Goal: Task Accomplishment & Management: Manage account settings

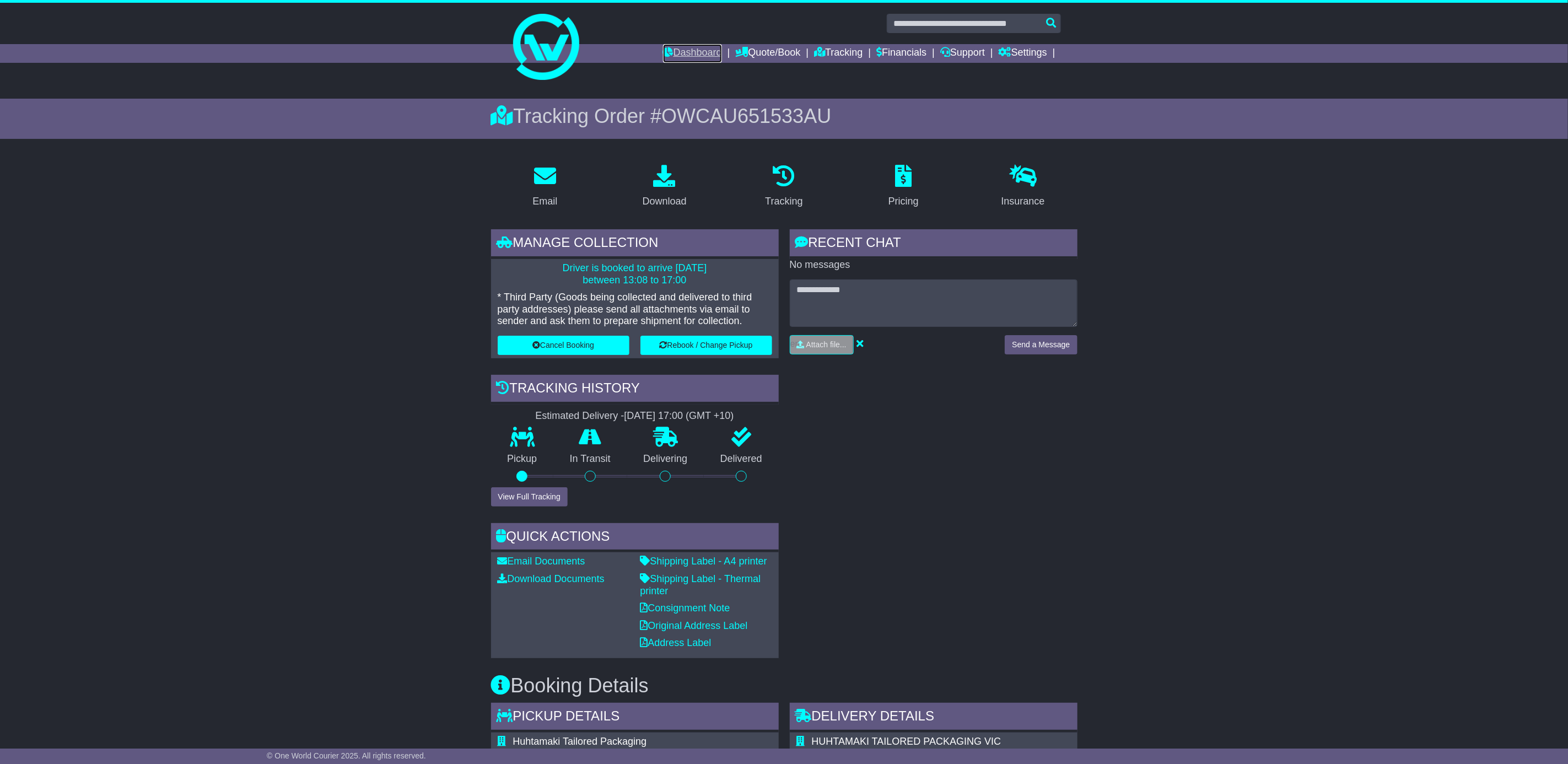
click at [698, 49] on link "Dashboard" at bounding box center [692, 53] width 59 height 19
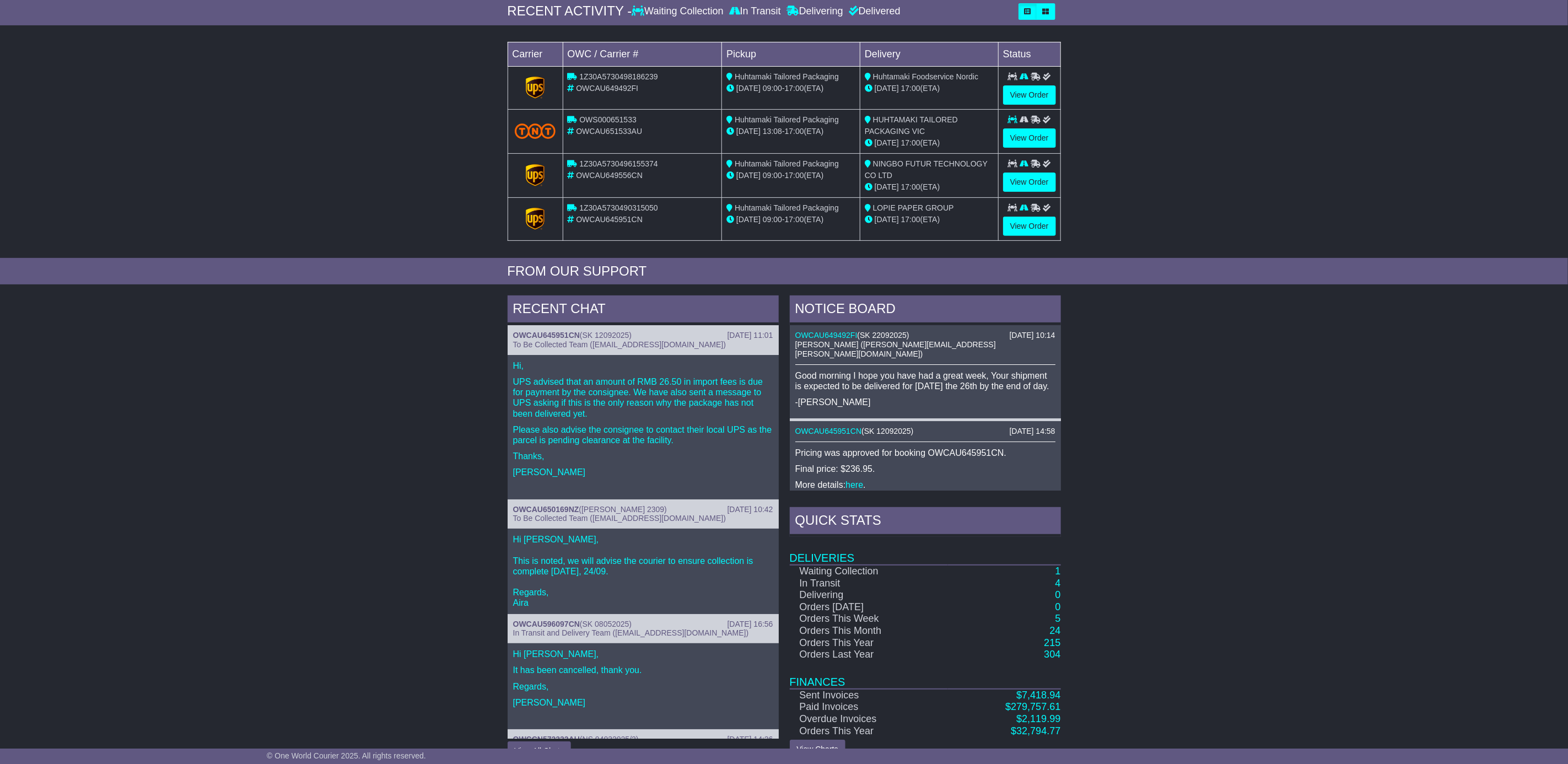
scroll to position [206, 0]
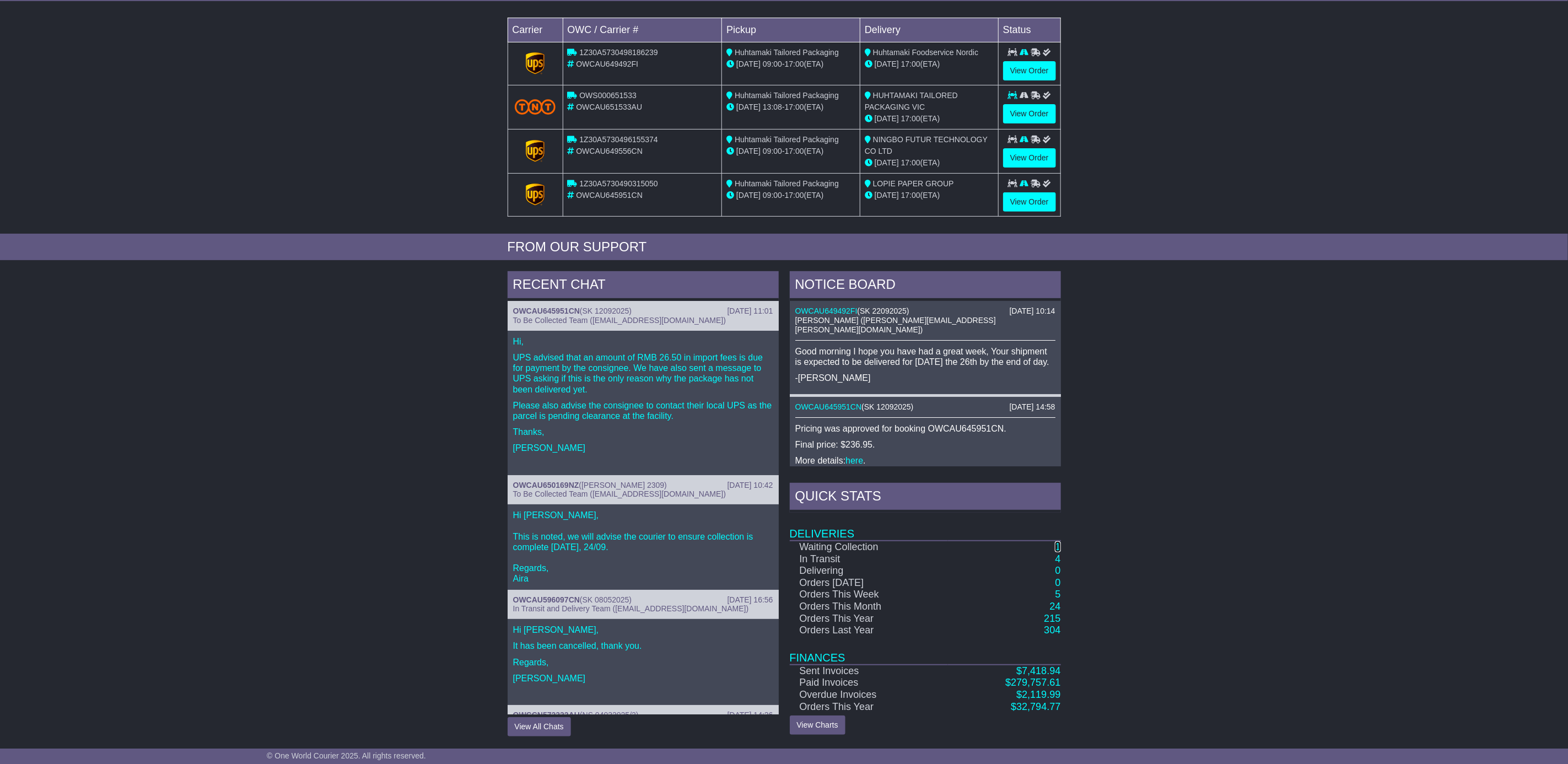
click at [1058, 544] on link "1" at bounding box center [1058, 547] width 6 height 11
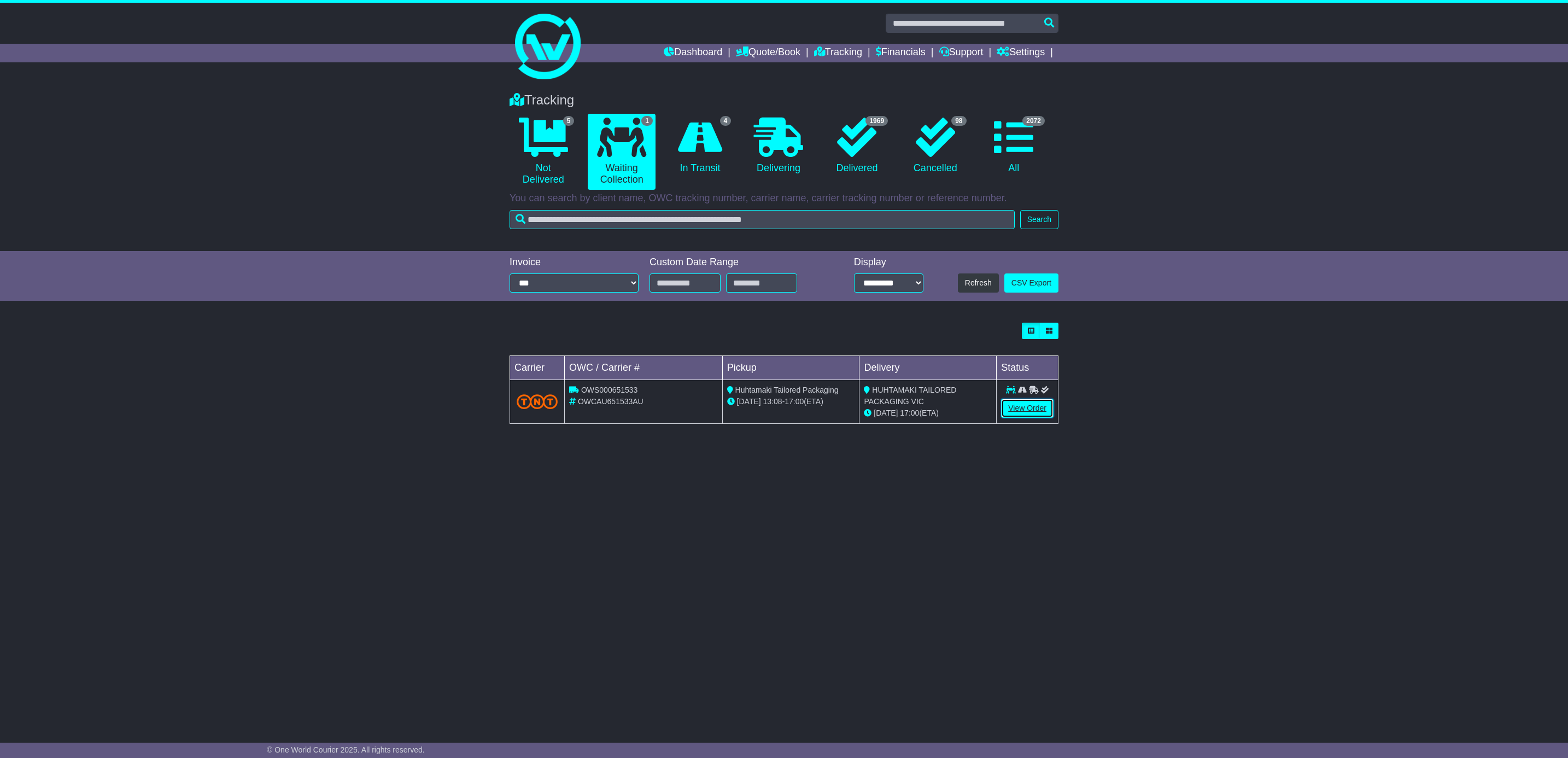
click at [1024, 404] on link "View Order" at bounding box center [1027, 408] width 53 height 19
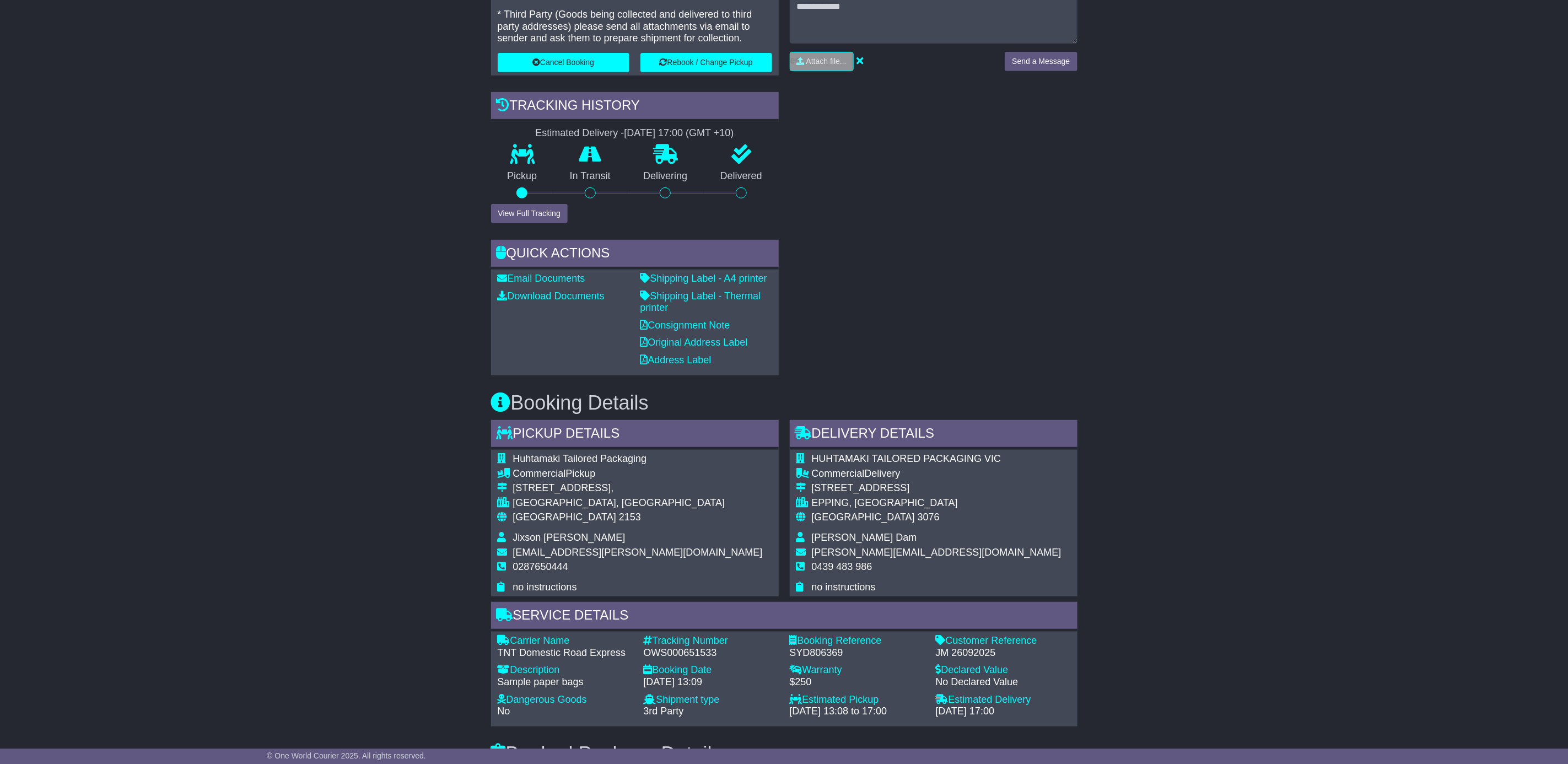
scroll to position [413, 0]
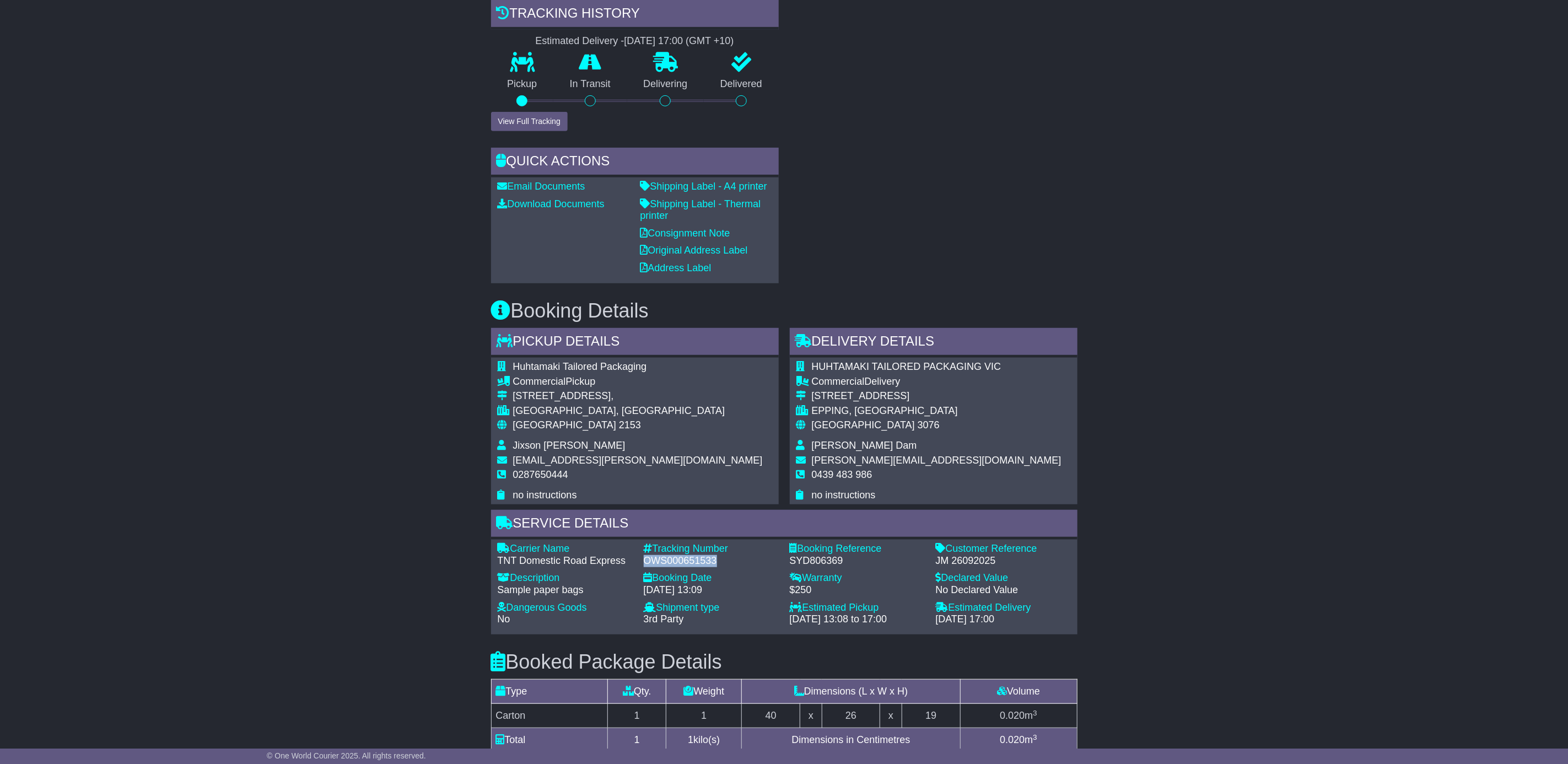
drag, startPoint x: 644, startPoint y: 561, endPoint x: 715, endPoint y: 561, distance: 71.0
click at [715, 561] on div "OWS000651533" at bounding box center [711, 560] width 135 height 12
copy div "OWS000651533"
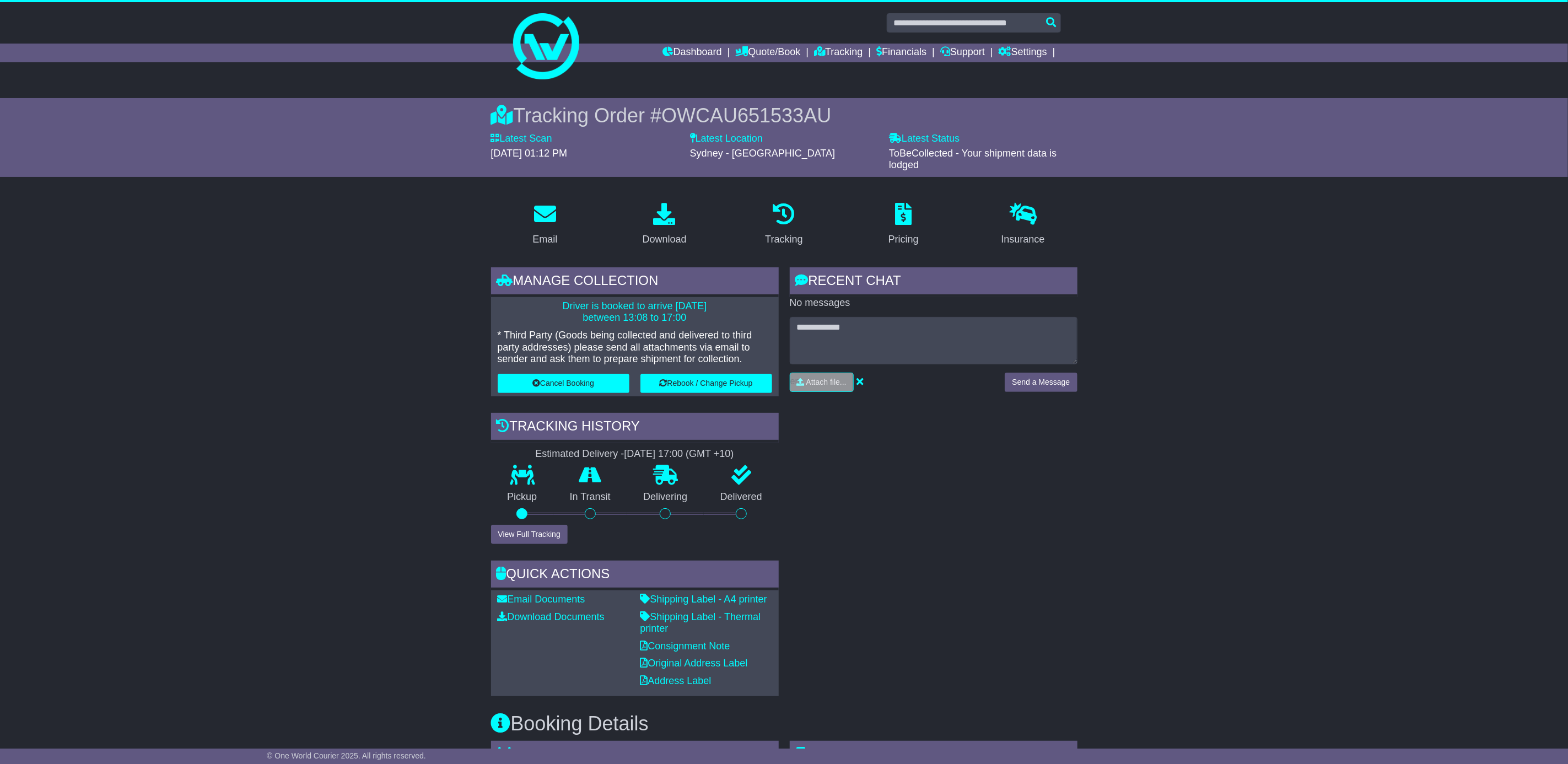
scroll to position [0, 0]
click at [1032, 49] on link "Settings" at bounding box center [1023, 53] width 49 height 19
click at [1025, 73] on link "Settings" at bounding box center [1042, 72] width 87 height 12
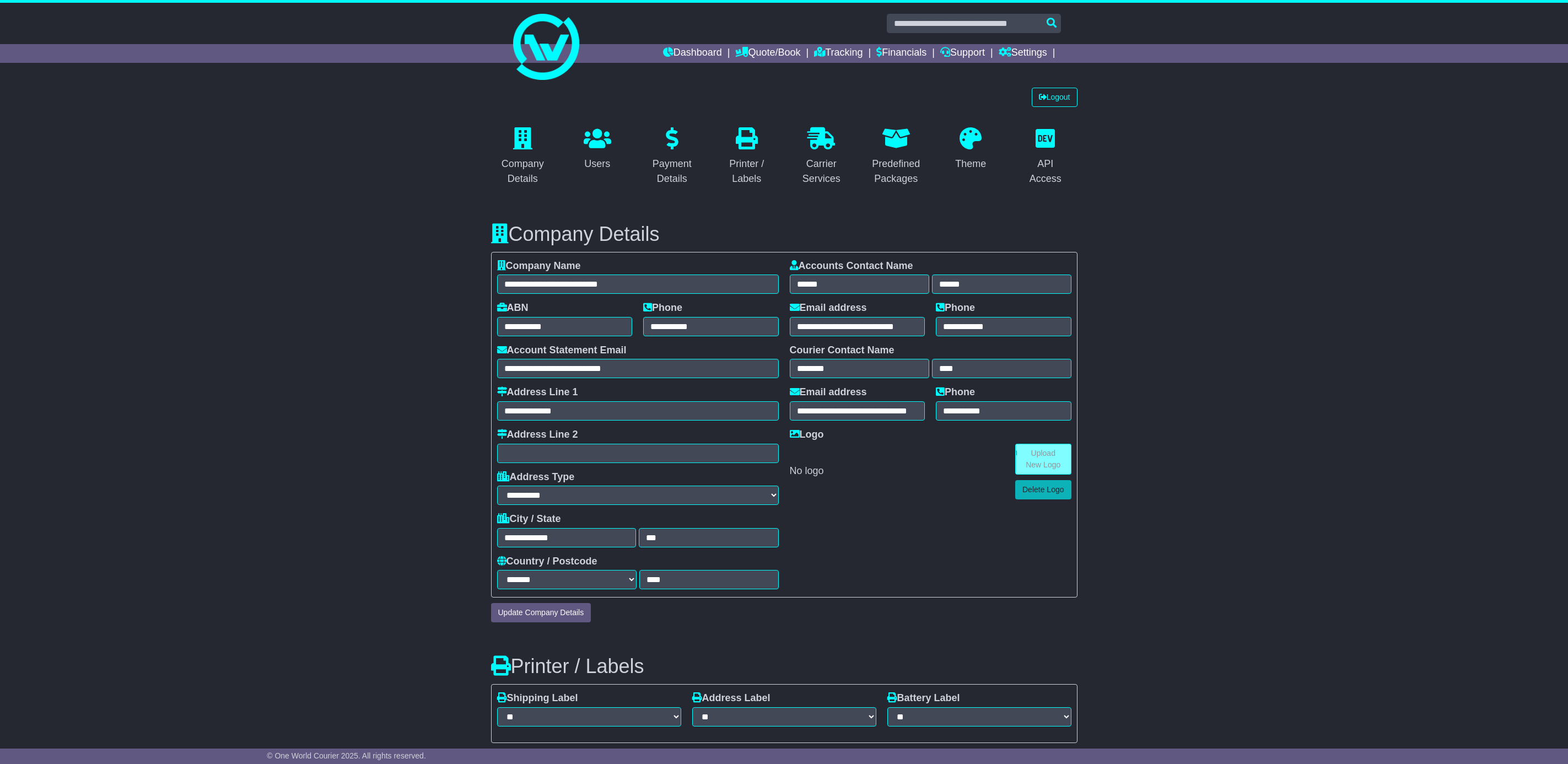
select select "**********"
select select "**"
click at [1053, 98] on link "Logout" at bounding box center [1055, 98] width 46 height 20
